Goal: Ask a question

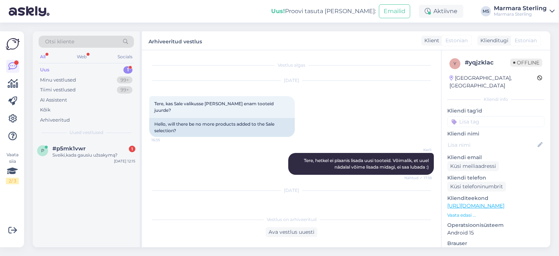
scroll to position [1027, 0]
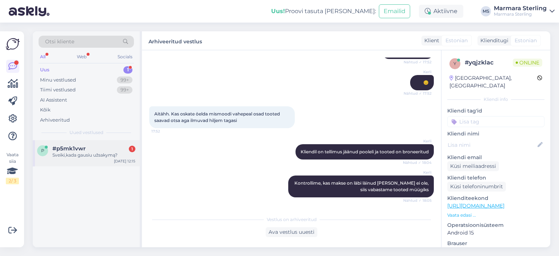
click at [86, 154] on div "Sveiki,kada gausiu užsakymą?" at bounding box center [93, 155] width 83 height 7
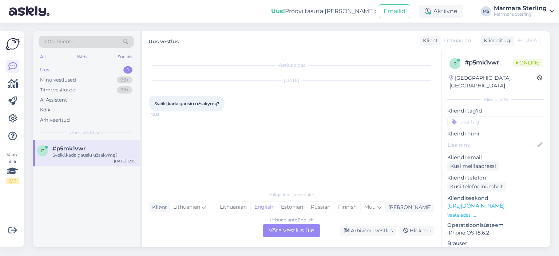
click at [298, 227] on div "Lithuanian to English Võta vestlus üle" at bounding box center [291, 230] width 57 height 13
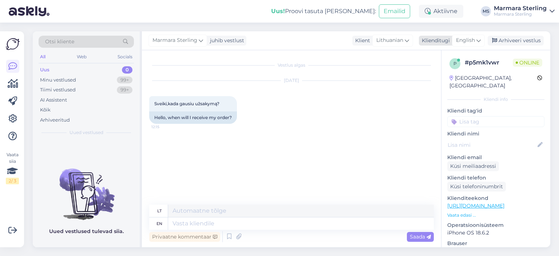
click at [463, 42] on span "English" at bounding box center [465, 40] width 19 height 8
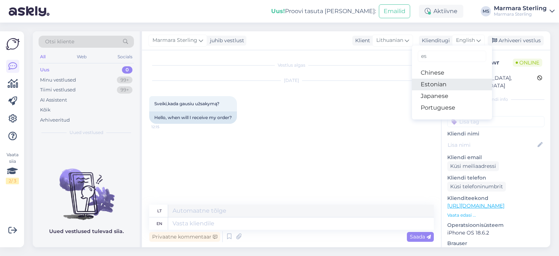
click at [455, 88] on link "Estonian" at bounding box center [452, 85] width 80 height 12
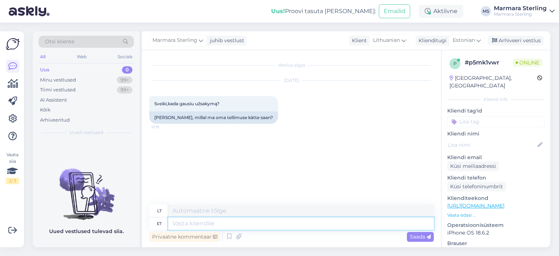
click at [258, 223] on textarea at bounding box center [301, 223] width 266 height 12
type textarea "Tere"
type textarea "Sveiki"
type textarea "Kuidas o"
type textarea "Kaip"
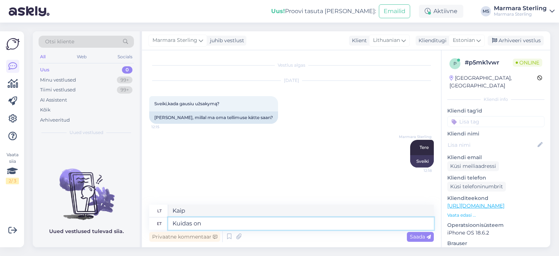
type textarea "Kuidas on t"
type textarea "Kaip laikaisi?"
type textarea "Kuidas on tellimuse"
type textarea "Kaip tvarka?"
type textarea "Kuidas on tellimuse number"
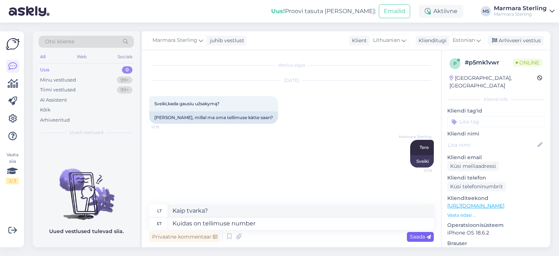
type textarea "Koks užsakymo numeris?"
click at [426, 238] on icon at bounding box center [428, 237] width 4 height 4
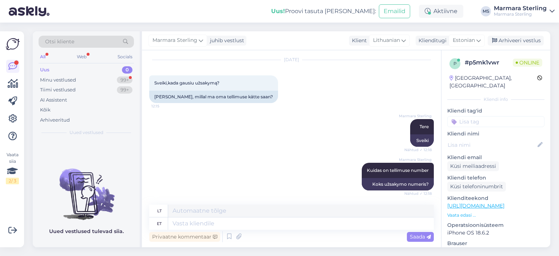
scroll to position [64, 0]
